Goal: Obtain resource: Download file/media

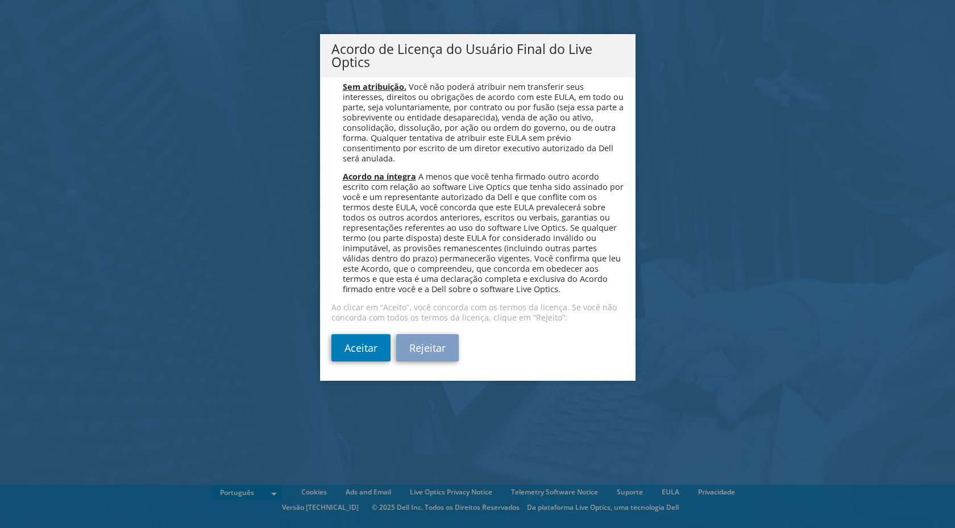
scroll to position [4544, 0]
click at [360, 342] on link "Aceitar" at bounding box center [360, 347] width 59 height 27
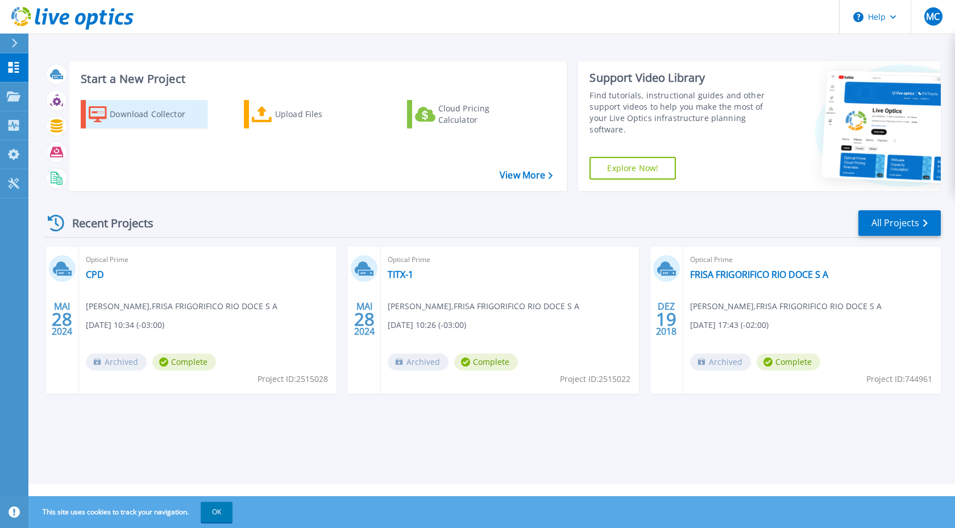
click at [163, 115] on div "Download Collector" at bounding box center [155, 114] width 91 height 23
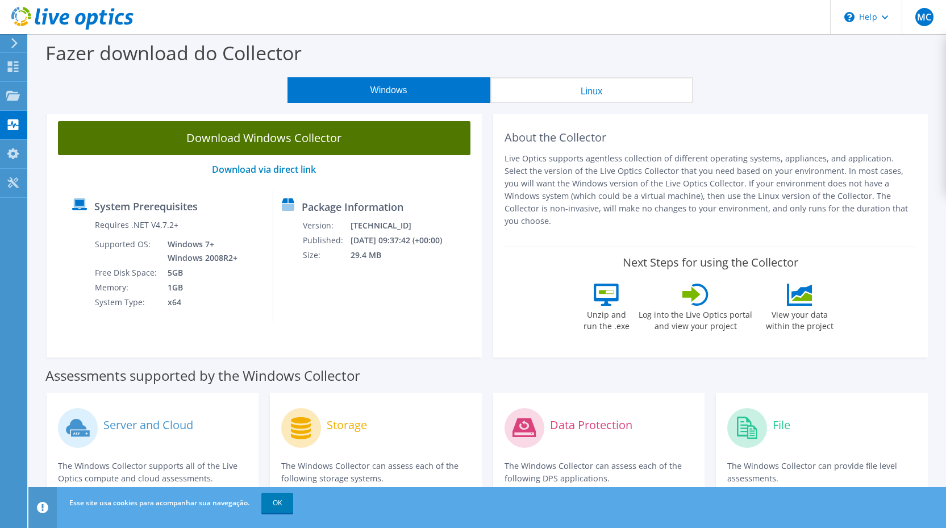
click at [294, 140] on link "Download Windows Collector" at bounding box center [264, 138] width 413 height 34
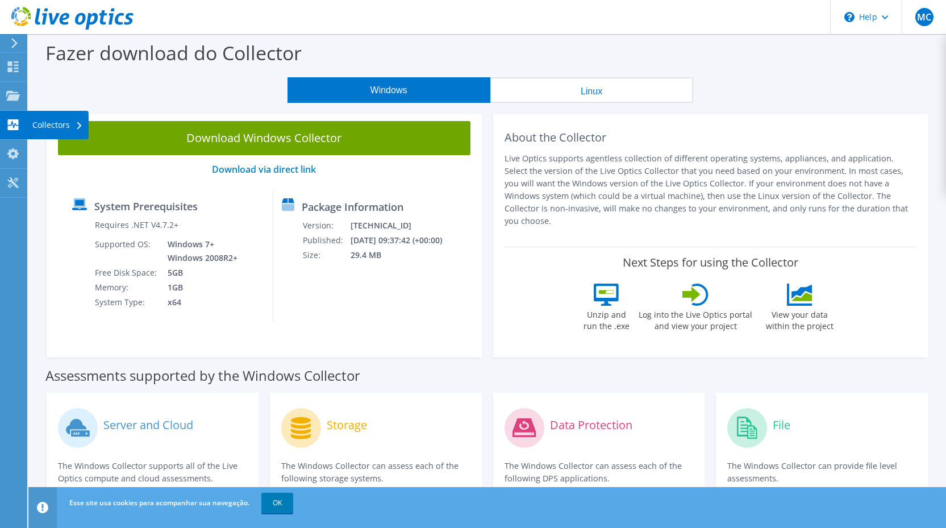
click at [35, 126] on div "Collectors" at bounding box center [58, 125] width 62 height 28
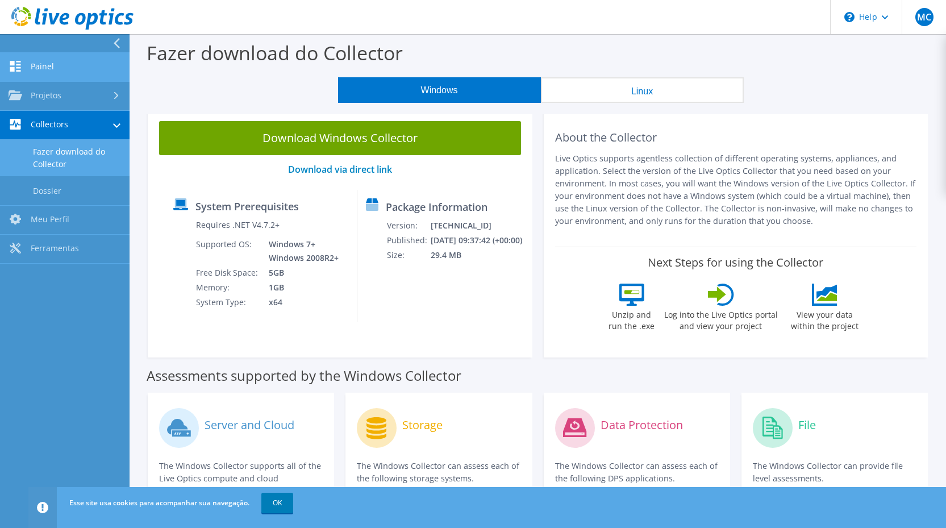
click at [43, 66] on link "Painel" at bounding box center [65, 67] width 130 height 29
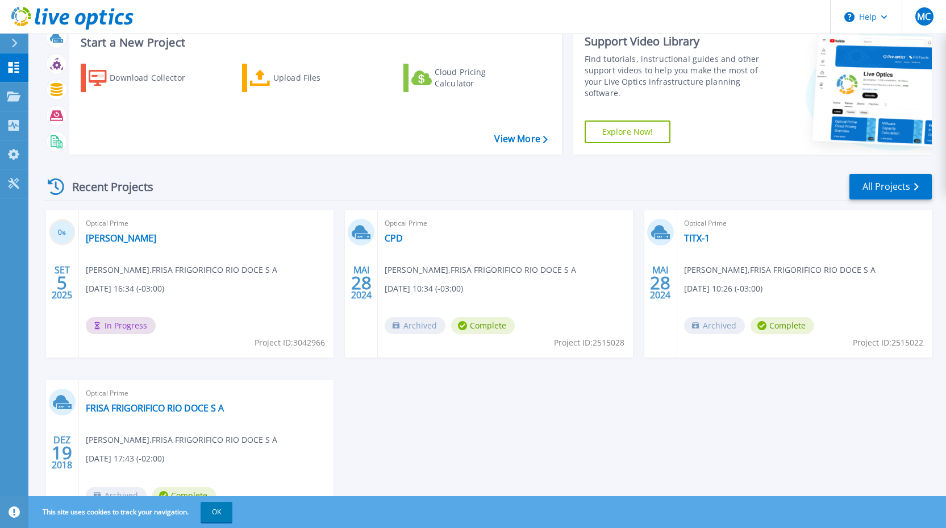
scroll to position [57, 0]
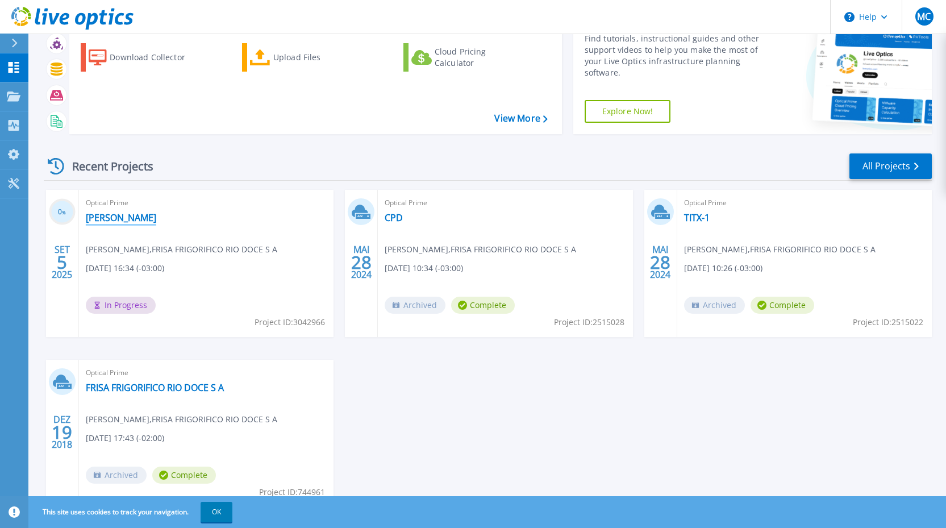
click at [111, 222] on link "Frisa Frigorifico" at bounding box center [121, 217] width 70 height 11
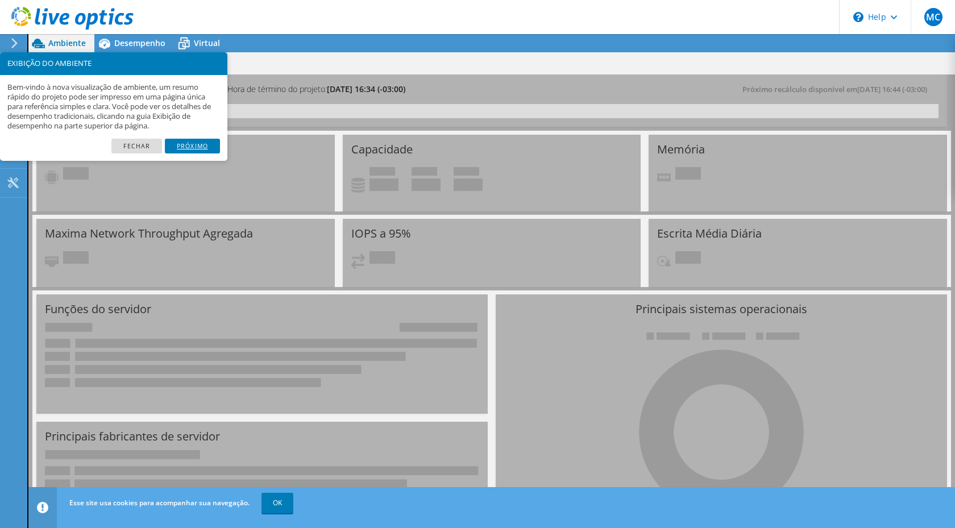
click at [189, 147] on link "Próximo" at bounding box center [192, 146] width 55 height 15
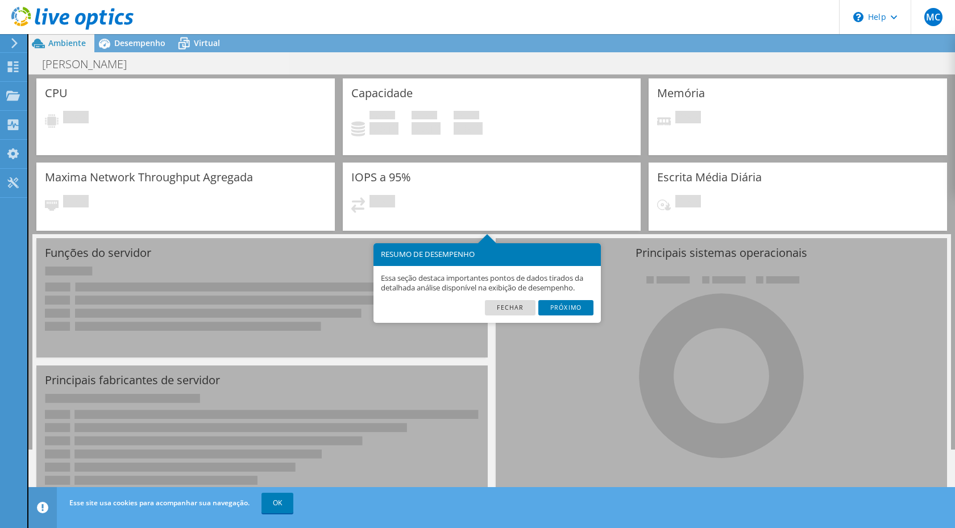
click at [575, 304] on link "Próximo" at bounding box center [565, 307] width 55 height 15
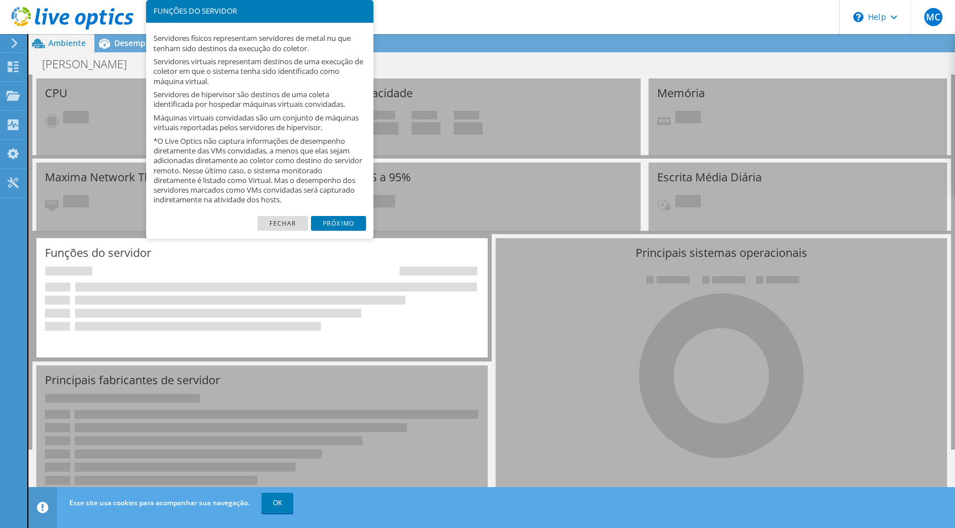
click at [319, 211] on div "Servidores físicos representam servidores de metal nu que tenham sido destinos …" at bounding box center [259, 119] width 227 height 193
click at [338, 225] on link "Próximo" at bounding box center [338, 223] width 55 height 15
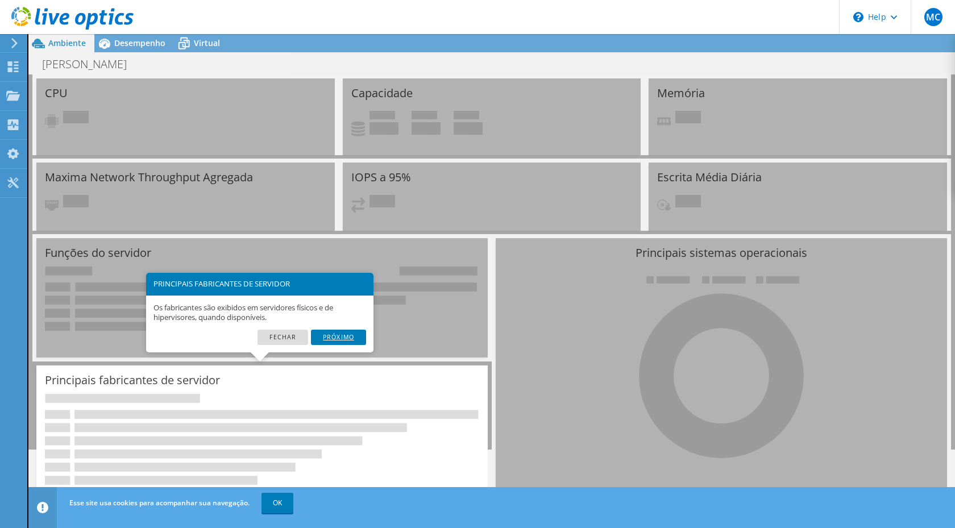
click at [343, 338] on link "Próximo" at bounding box center [338, 337] width 55 height 15
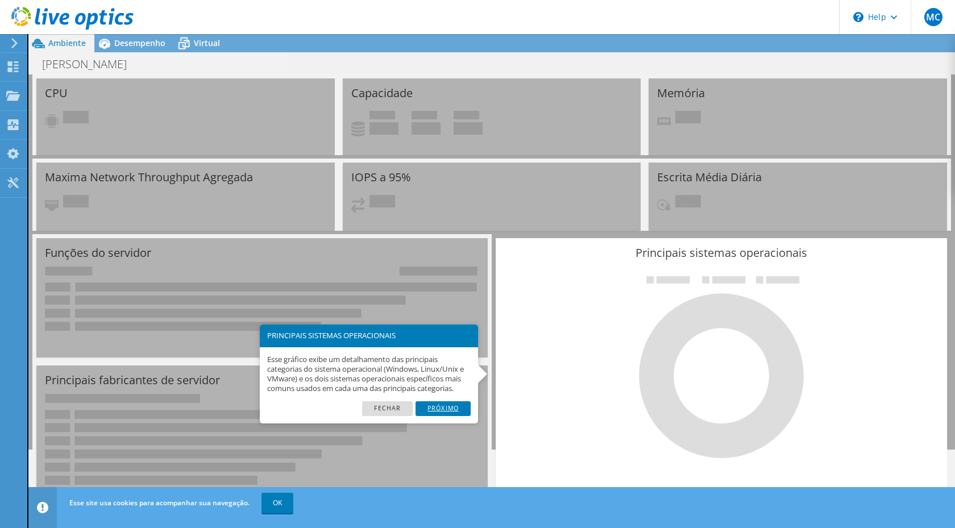
click at [432, 412] on link "Próximo" at bounding box center [443, 408] width 55 height 15
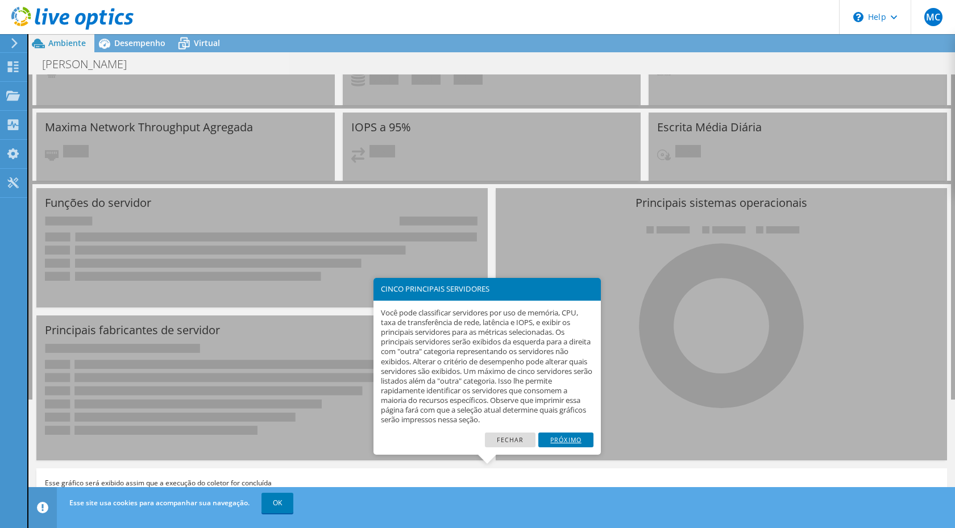
click at [576, 442] on link "Próximo" at bounding box center [565, 440] width 55 height 15
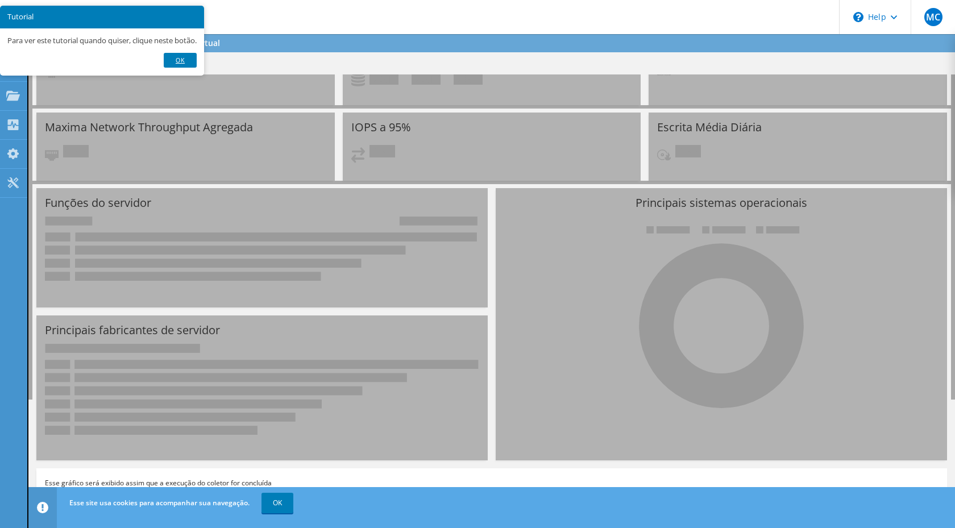
click at [186, 67] on link "Ok" at bounding box center [180, 60] width 33 height 15
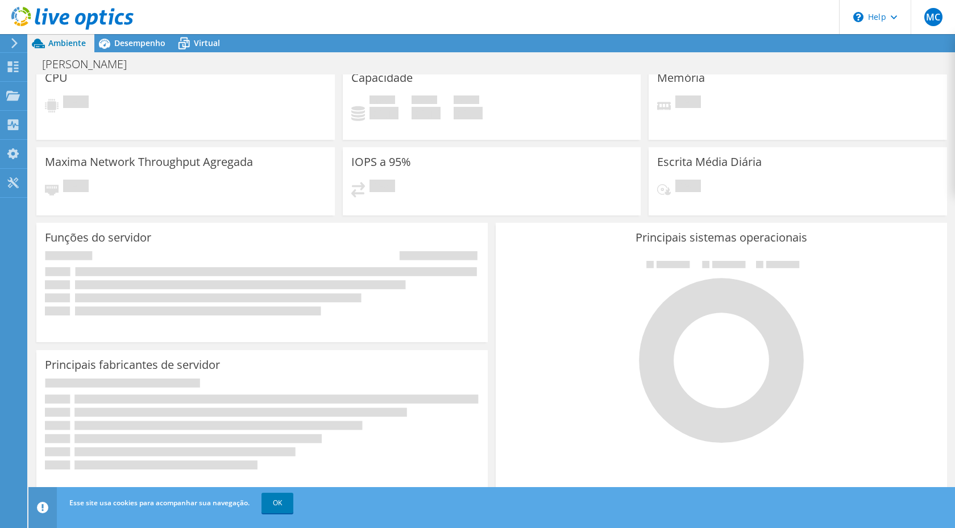
scroll to position [0, 0]
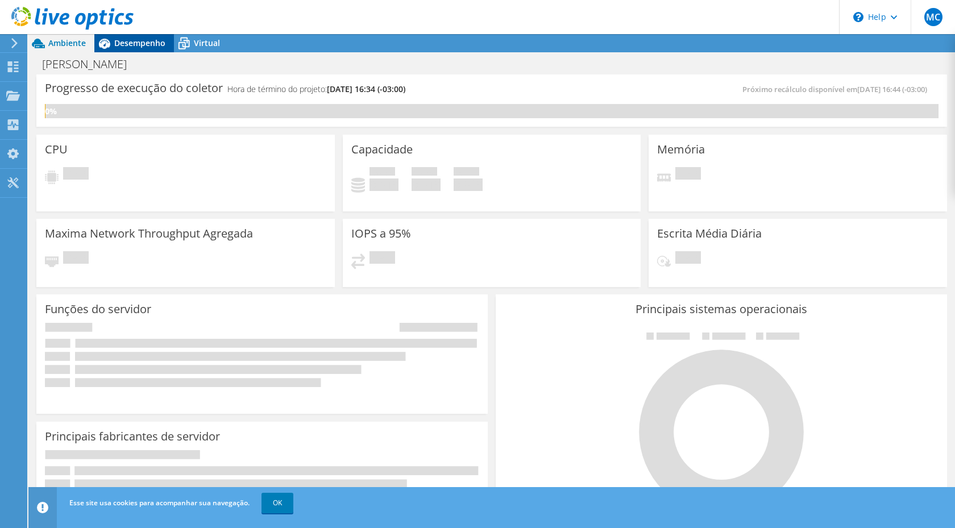
click at [121, 42] on span "Desempenho" at bounding box center [139, 43] width 51 height 11
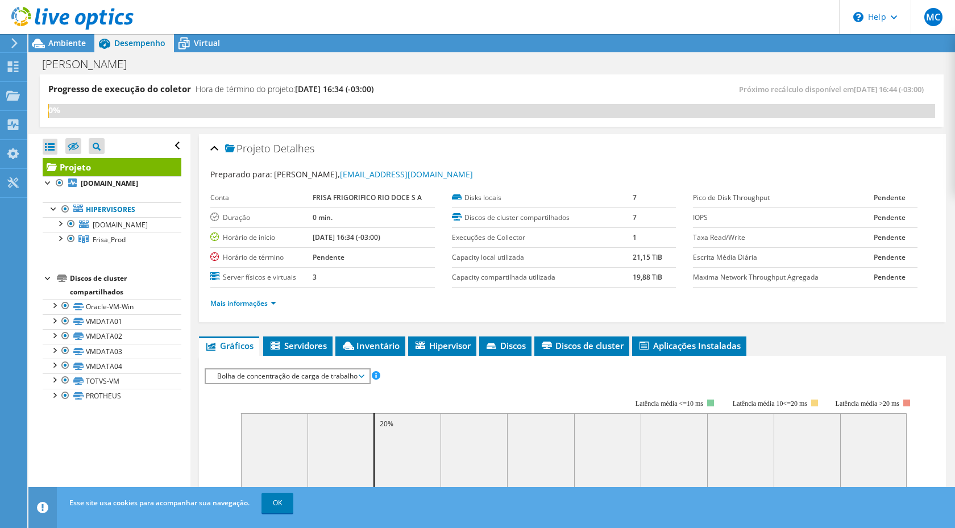
click at [728, 63] on div "Frisa Frigorifico Imprimir" at bounding box center [491, 63] width 926 height 21
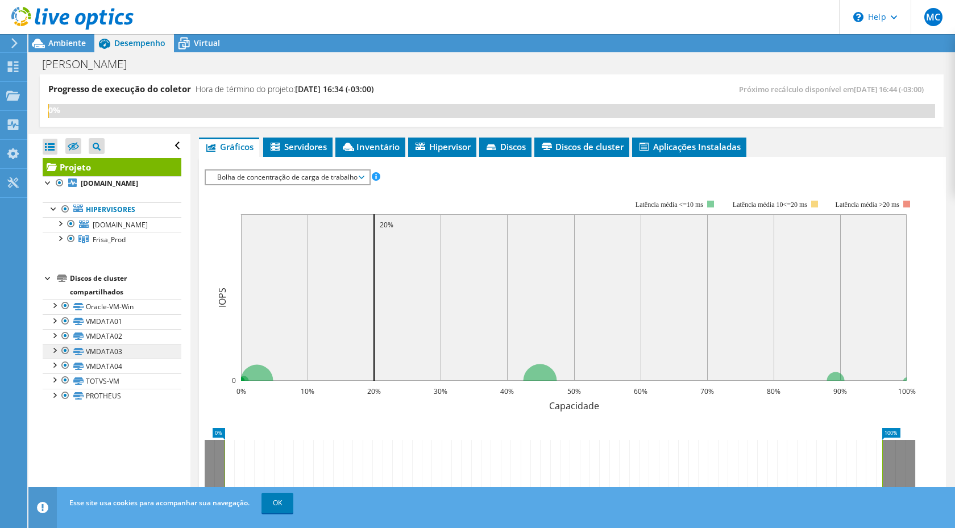
scroll to position [167, 0]
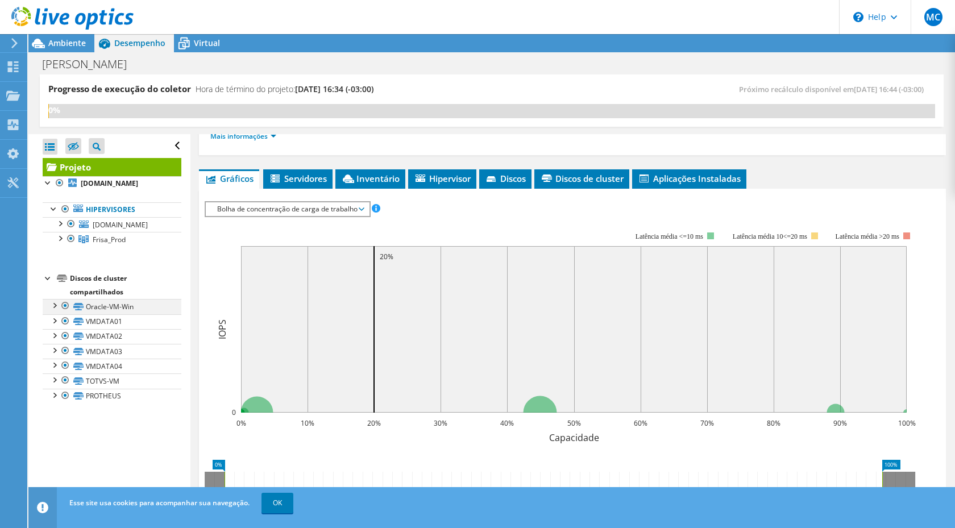
click at [55, 308] on div at bounding box center [53, 304] width 11 height 11
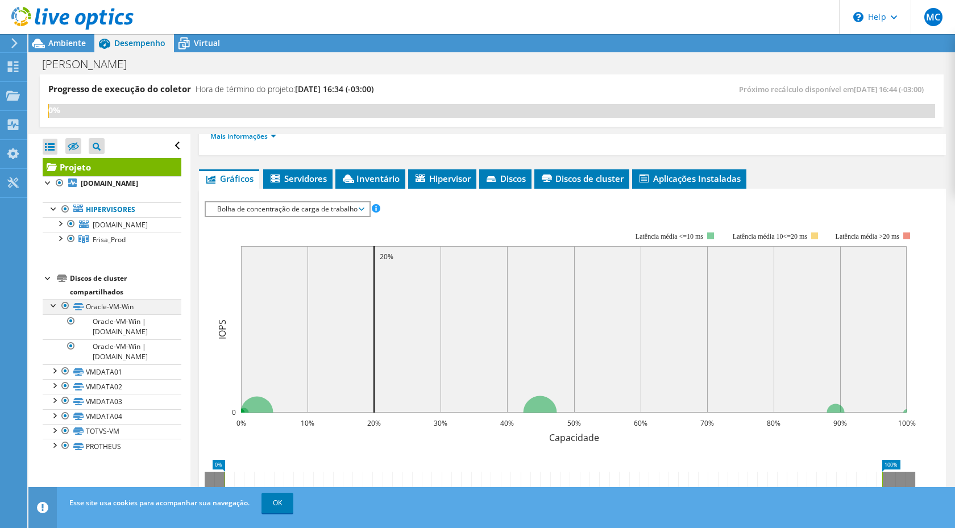
click at [55, 308] on div at bounding box center [53, 304] width 11 height 11
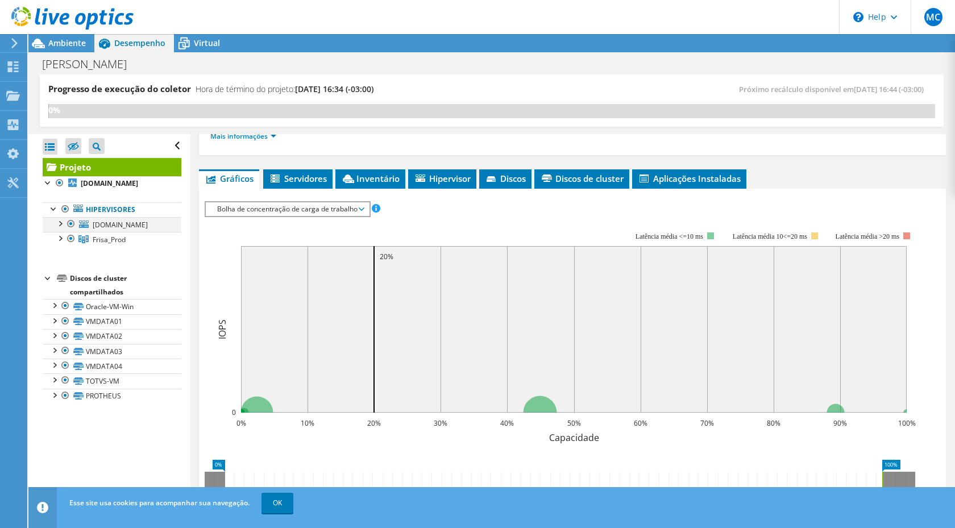
click at [63, 225] on div at bounding box center [59, 222] width 11 height 11
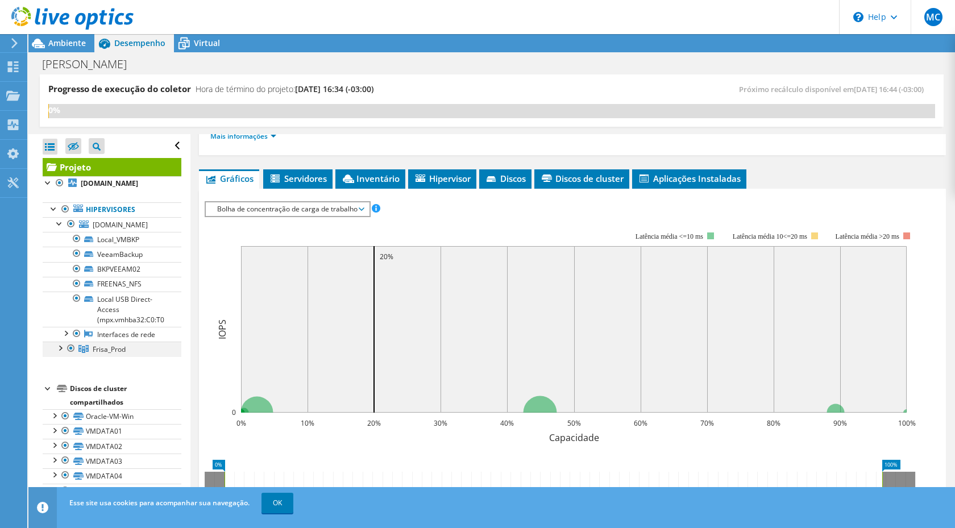
click at [61, 348] on div at bounding box center [59, 347] width 11 height 11
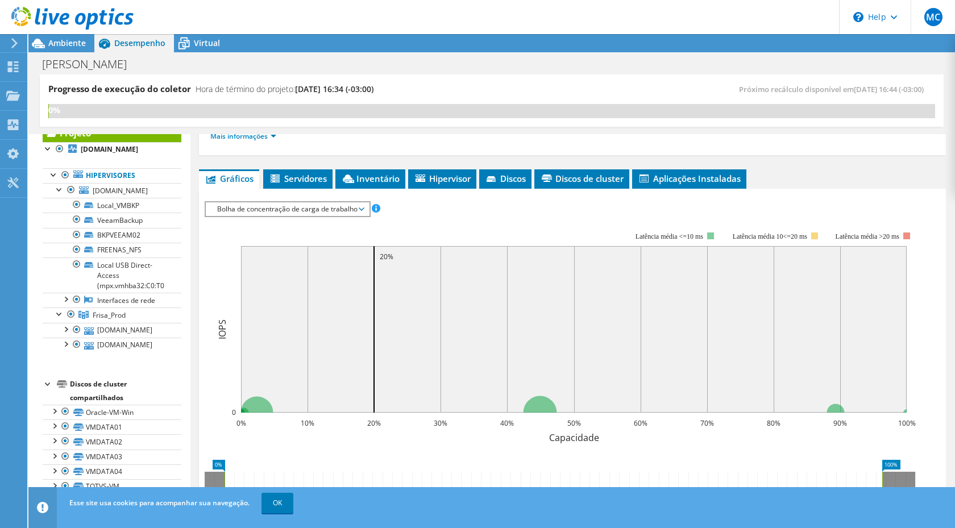
scroll to position [51, 0]
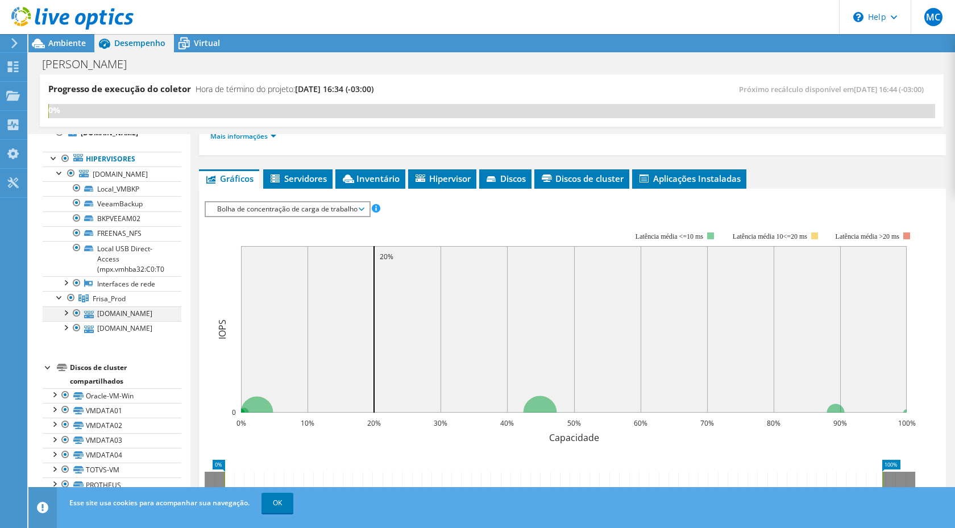
click at [67, 315] on div at bounding box center [65, 311] width 11 height 11
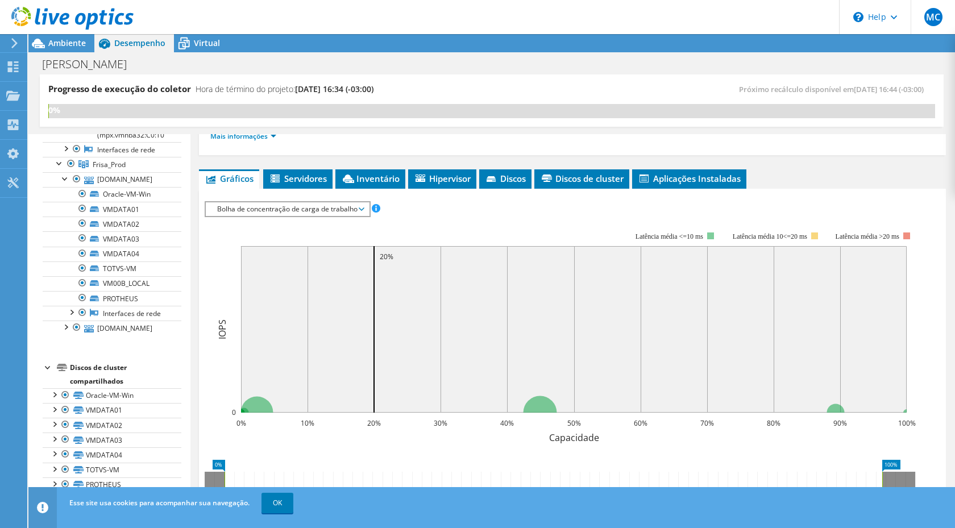
scroll to position [195, 0]
drag, startPoint x: 60, startPoint y: 155, endPoint x: 86, endPoint y: 159, distance: 26.5
click at [60, 157] on div at bounding box center [59, 162] width 11 height 11
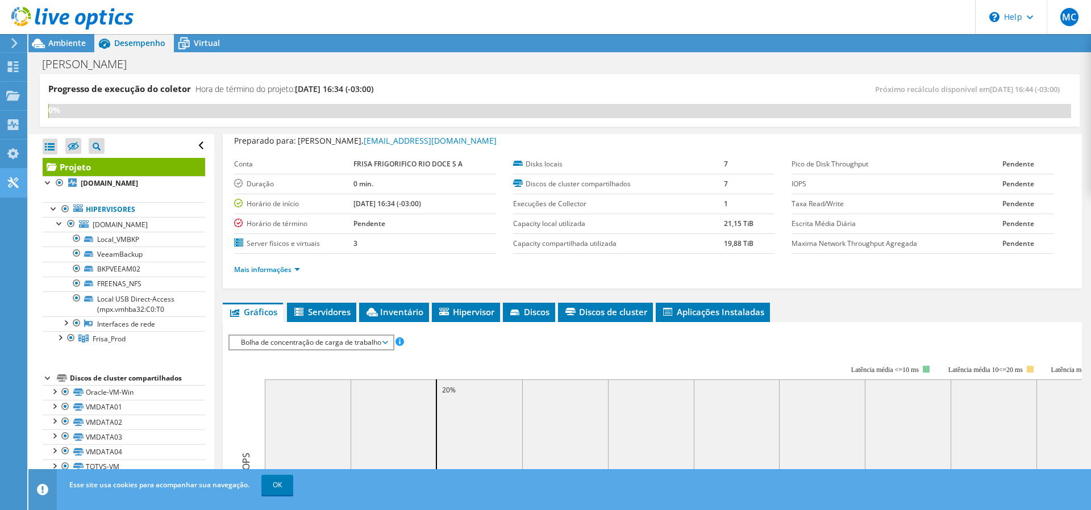
scroll to position [0, 0]
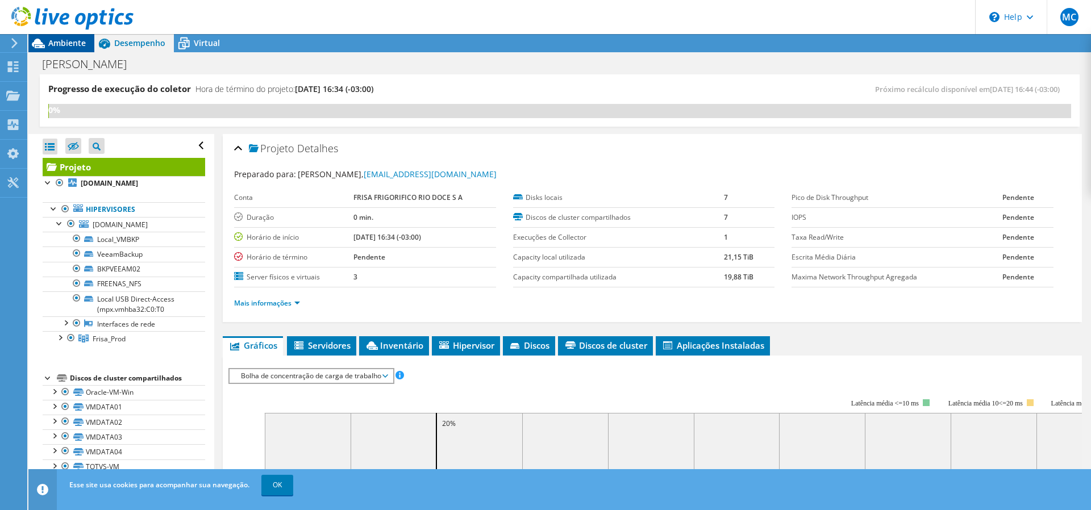
click at [50, 48] on span "Ambiente" at bounding box center [67, 43] width 38 height 11
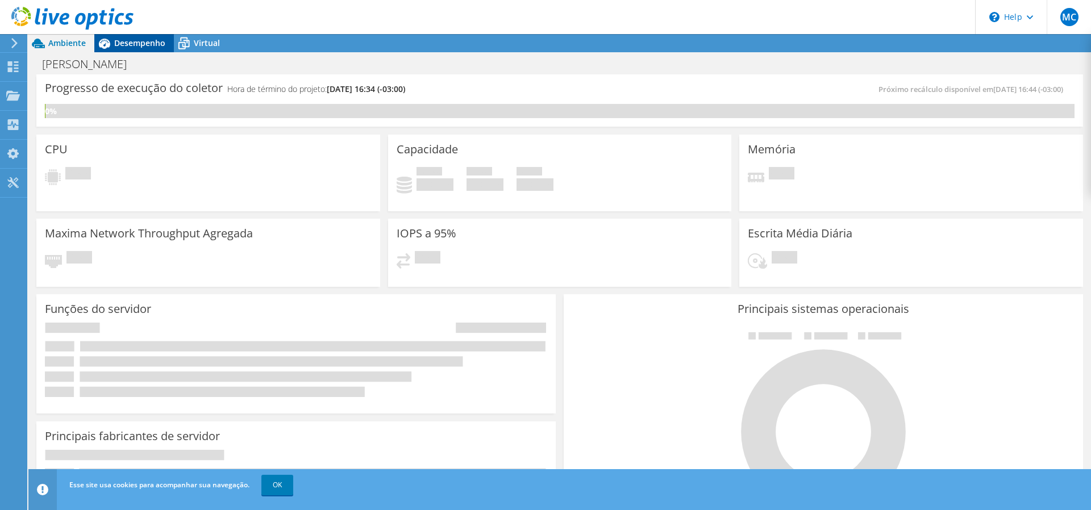
click at [139, 39] on span "Desempenho" at bounding box center [139, 43] width 51 height 11
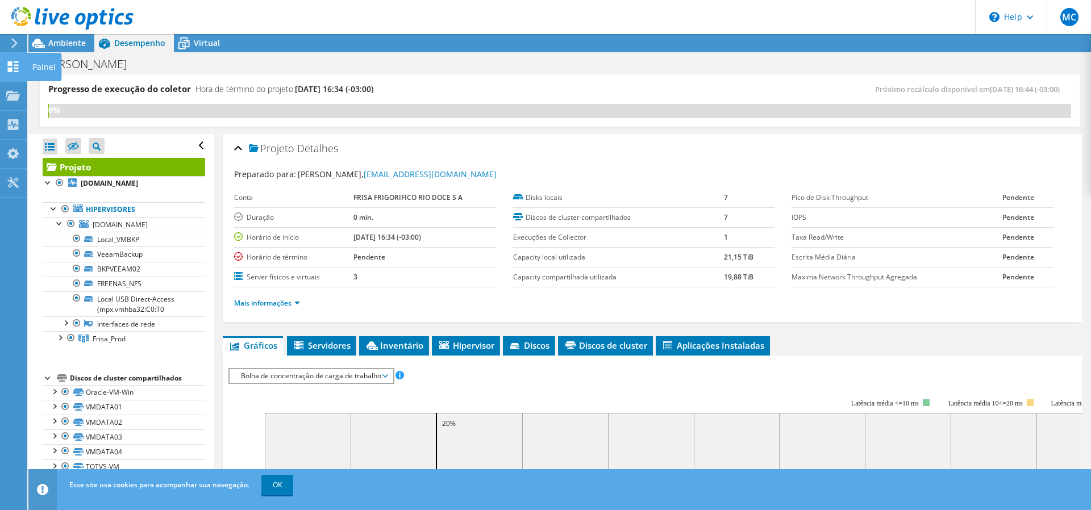
click at [9, 66] on icon at bounding box center [13, 66] width 14 height 11
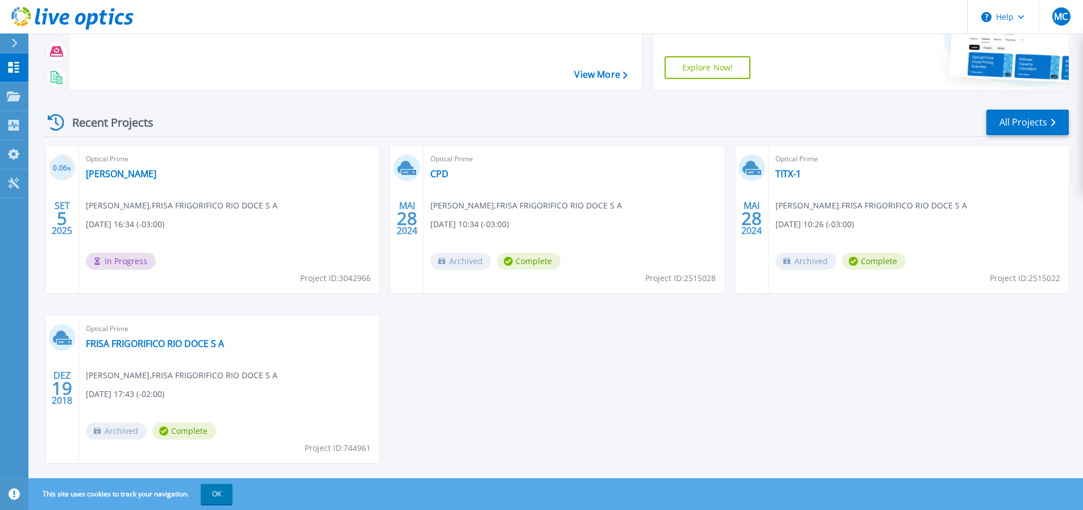
scroll to position [114, 0]
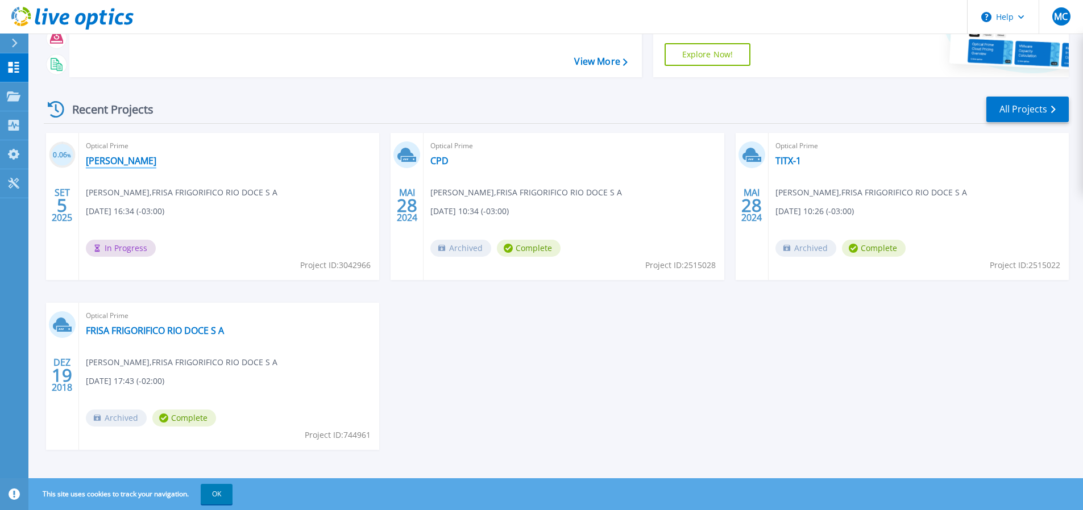
click at [137, 162] on link "[PERSON_NAME]" at bounding box center [121, 160] width 70 height 11
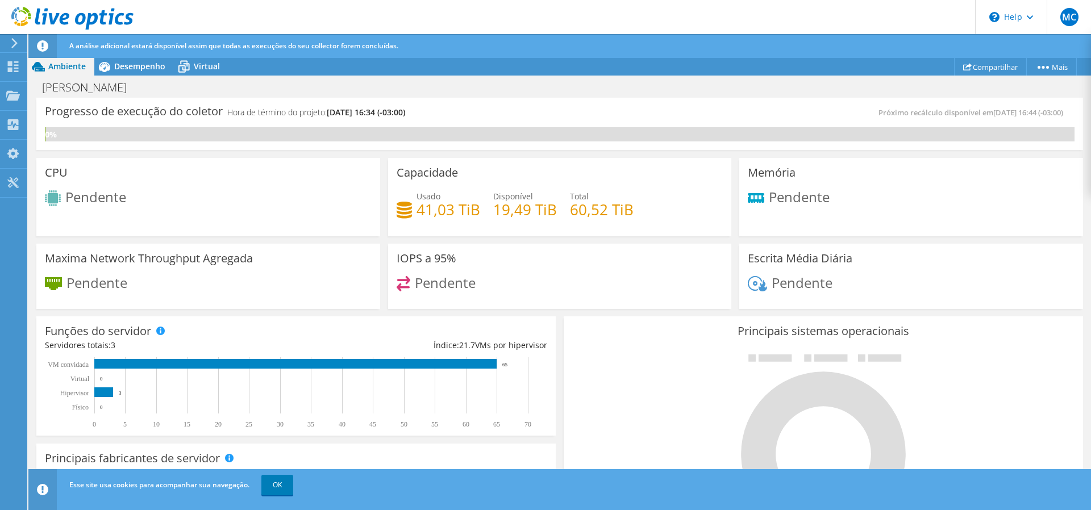
scroll to position [341, 0]
click at [140, 67] on span "Desempenho" at bounding box center [139, 66] width 51 height 11
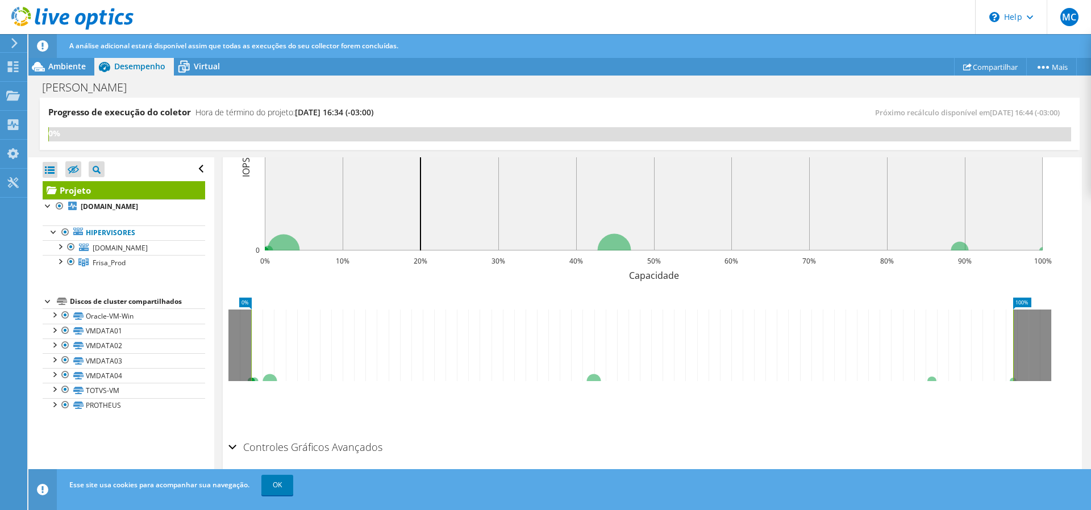
scroll to position [355, 0]
